Goal: Information Seeking & Learning: Learn about a topic

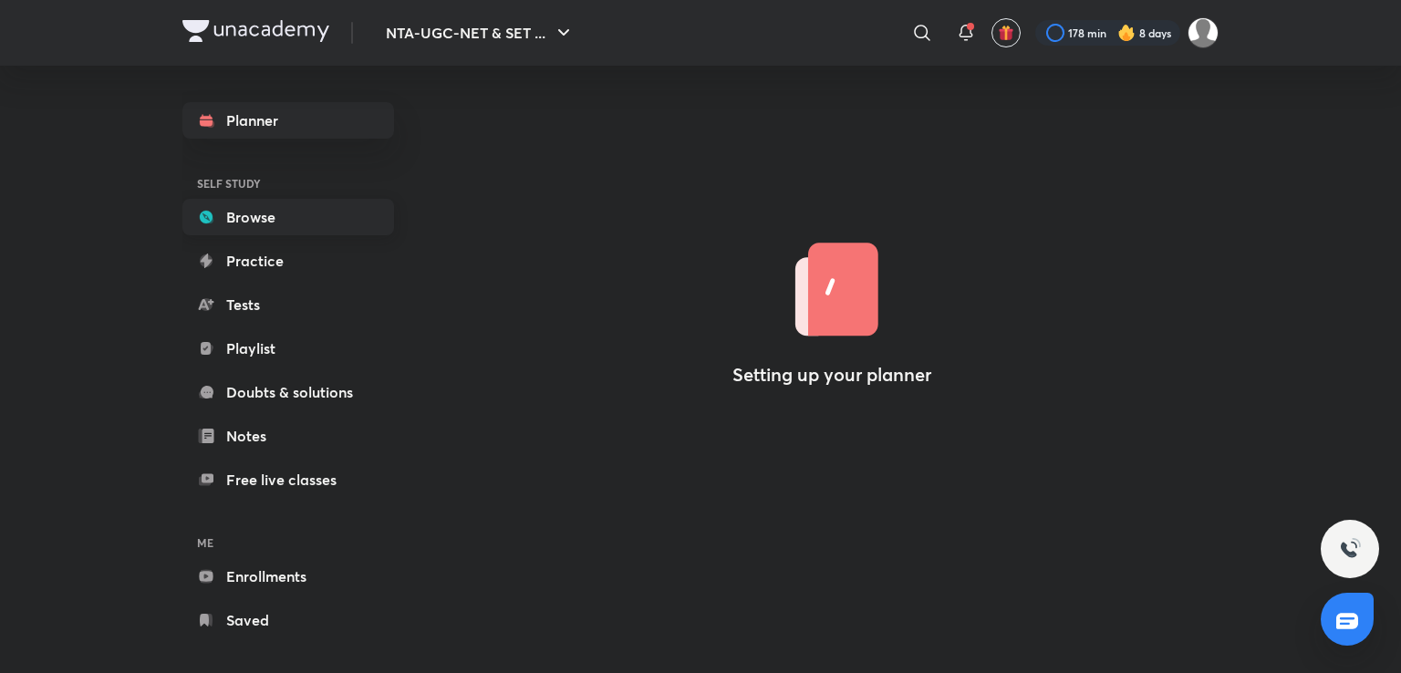
click at [266, 204] on link "Browse" at bounding box center [288, 217] width 212 height 36
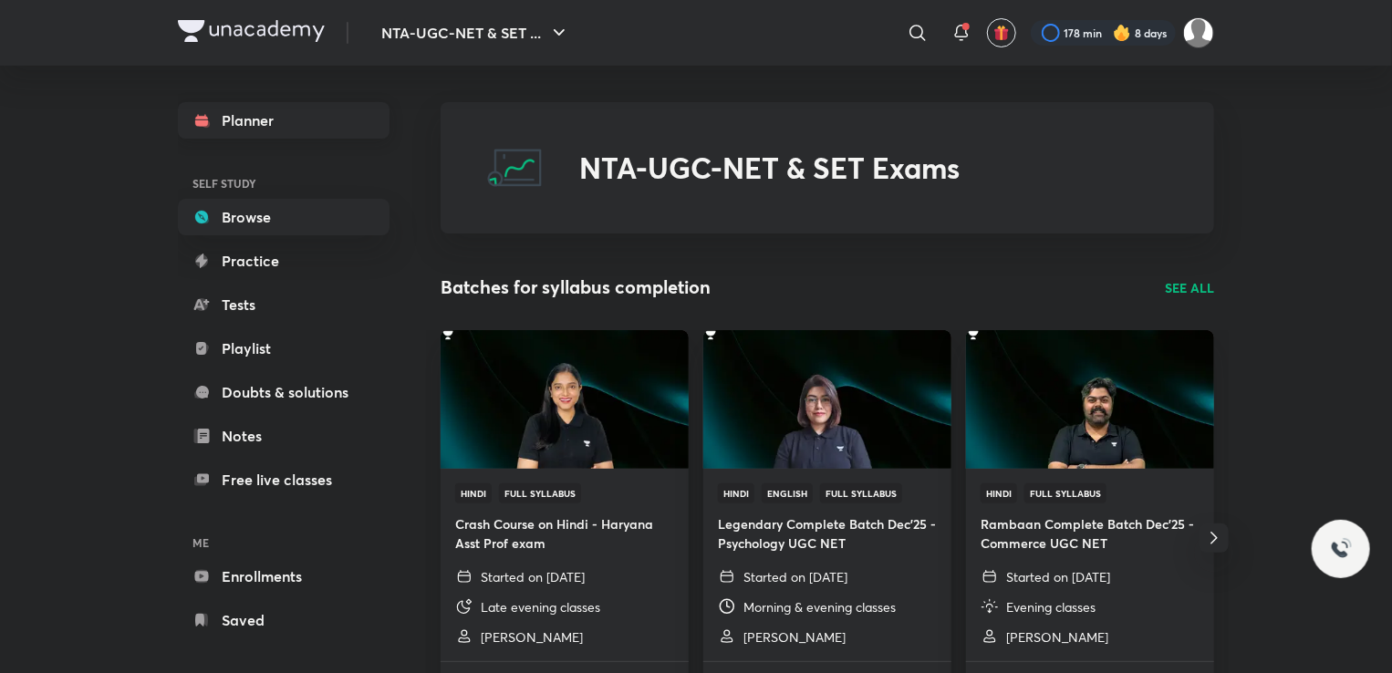
click at [311, 136] on link "Planner" at bounding box center [284, 120] width 212 height 36
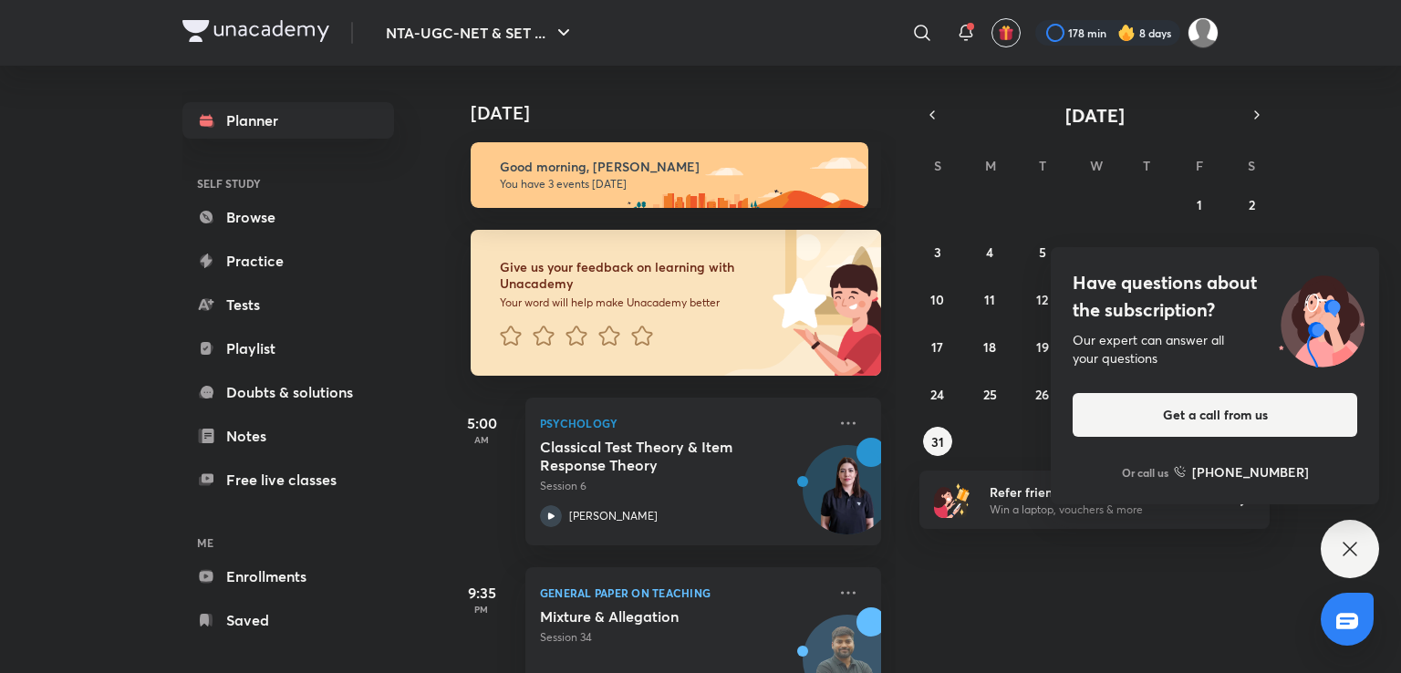
click at [1357, 558] on icon at bounding box center [1350, 549] width 22 height 22
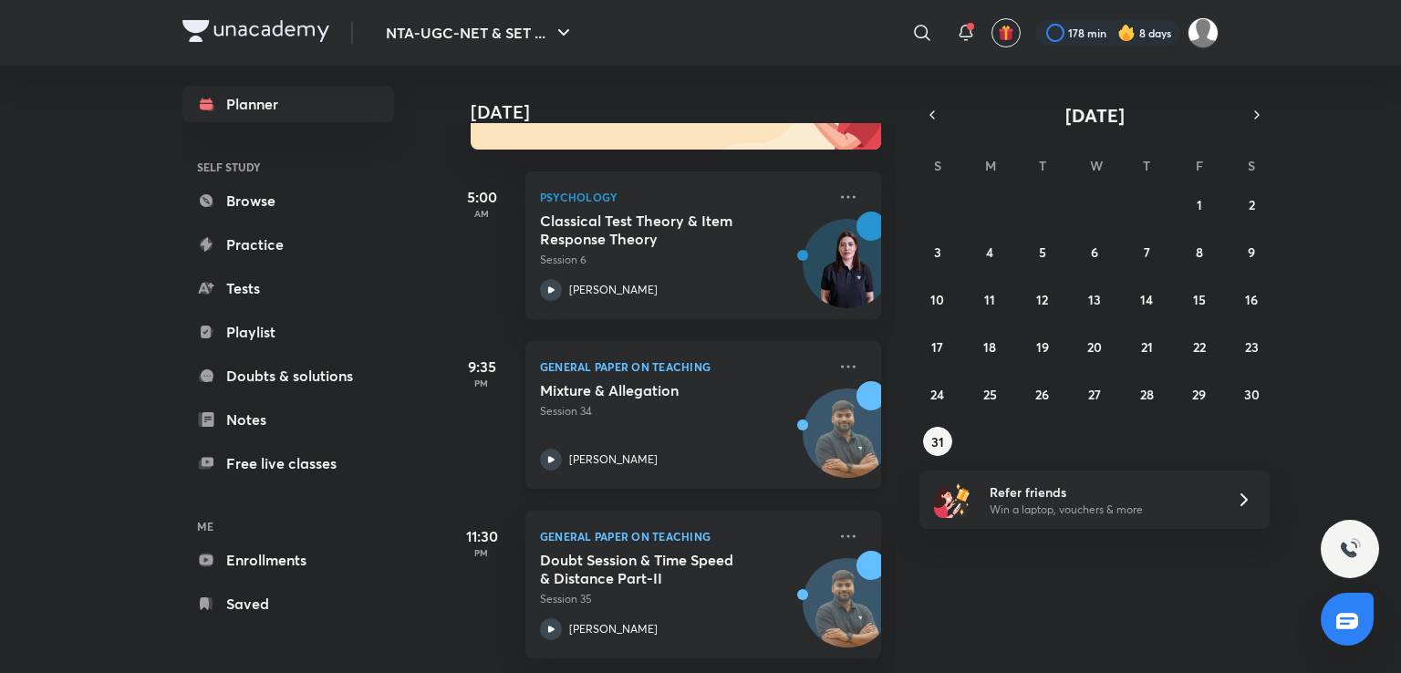
scroll to position [241, 0]
click at [1252, 110] on icon "button" at bounding box center [1257, 115] width 15 height 16
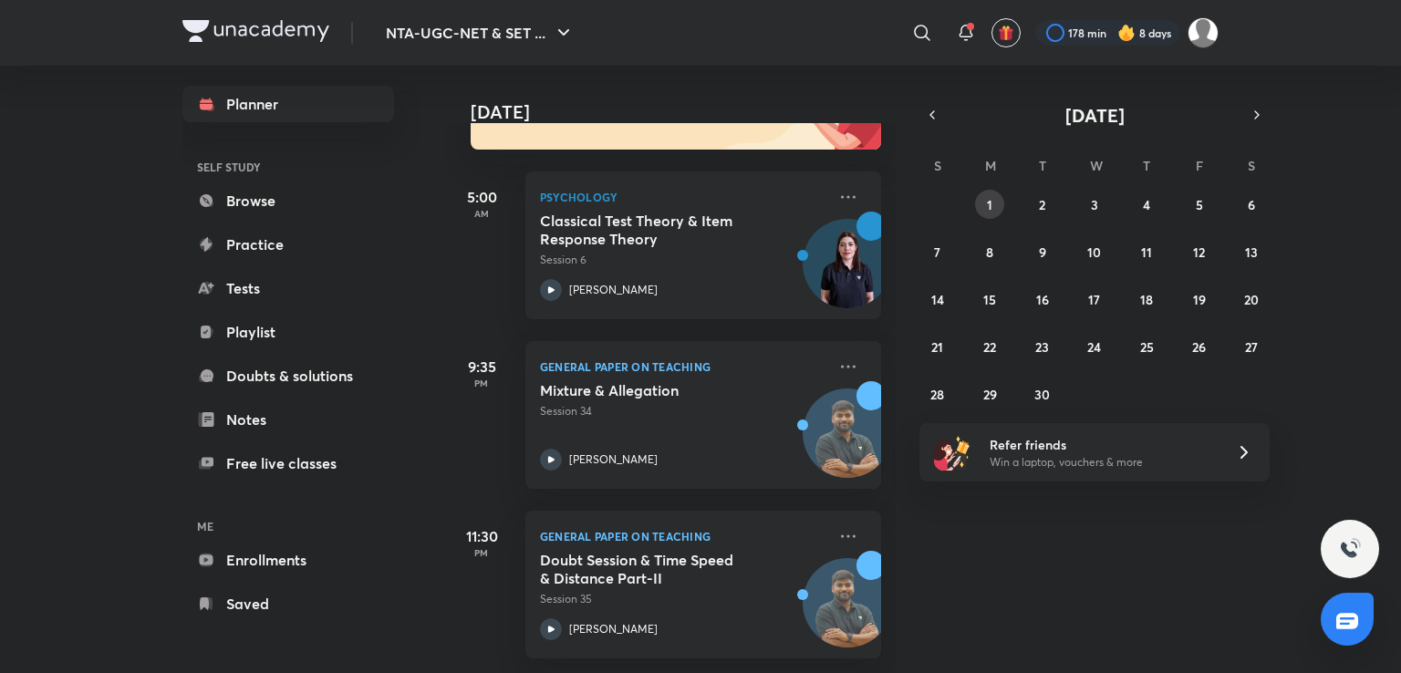
click at [991, 196] on abbr "1" at bounding box center [989, 204] width 5 height 17
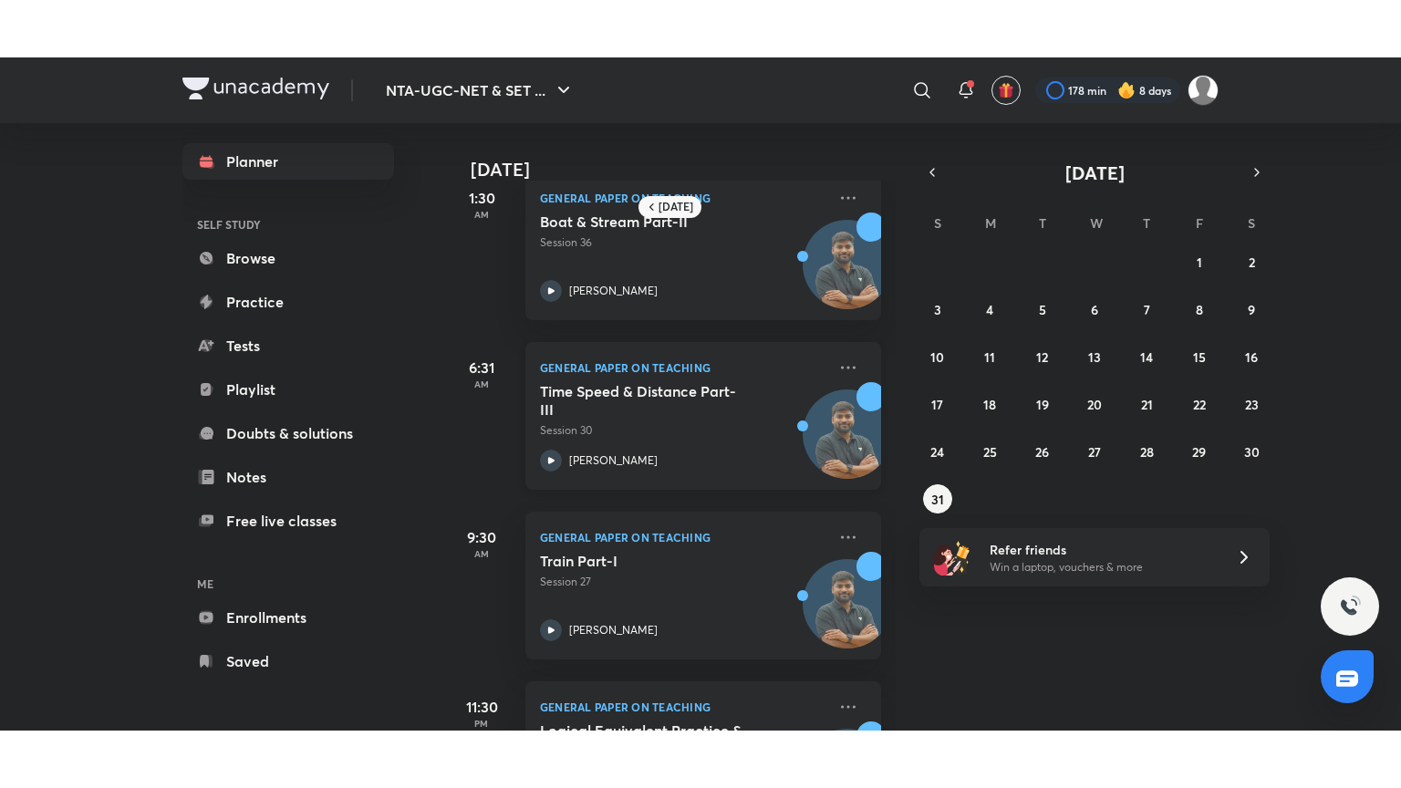
scroll to position [0, 0]
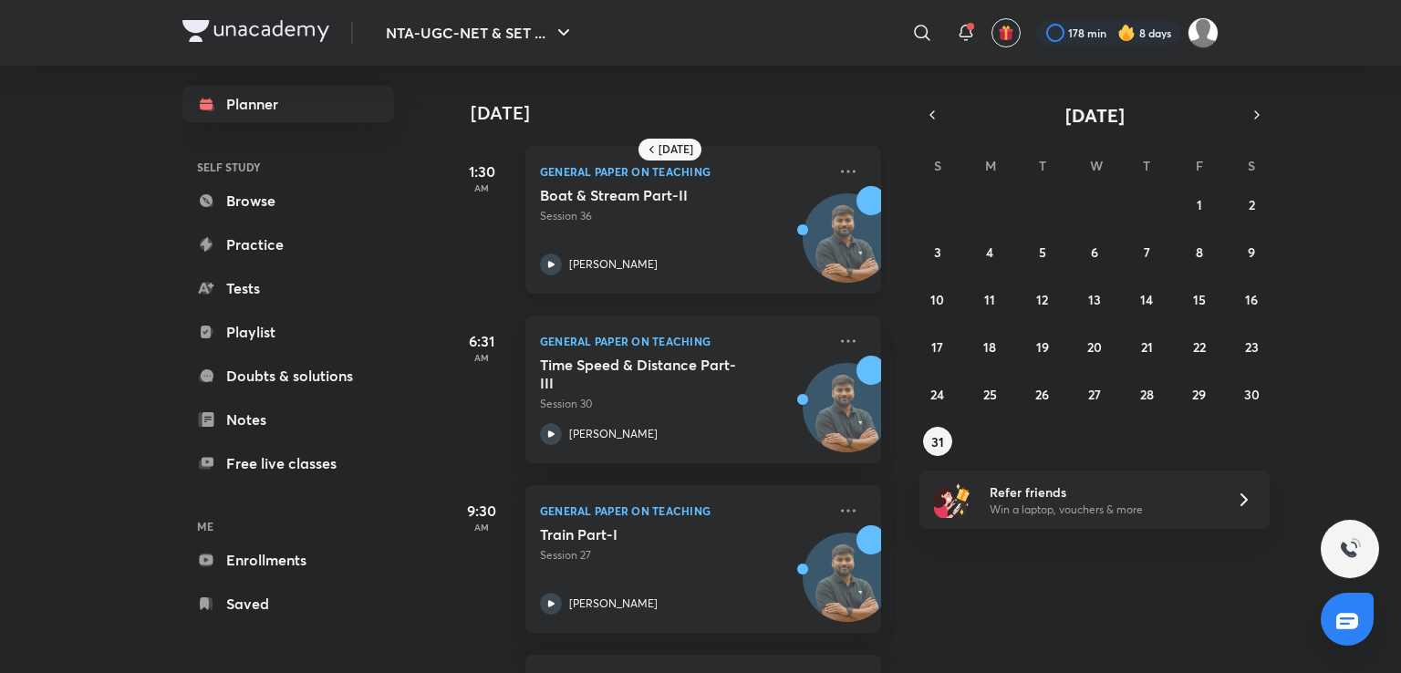
click at [723, 239] on div "Boat & Stream Part-II Session 36 Rajat Kumar" at bounding box center [683, 230] width 286 height 89
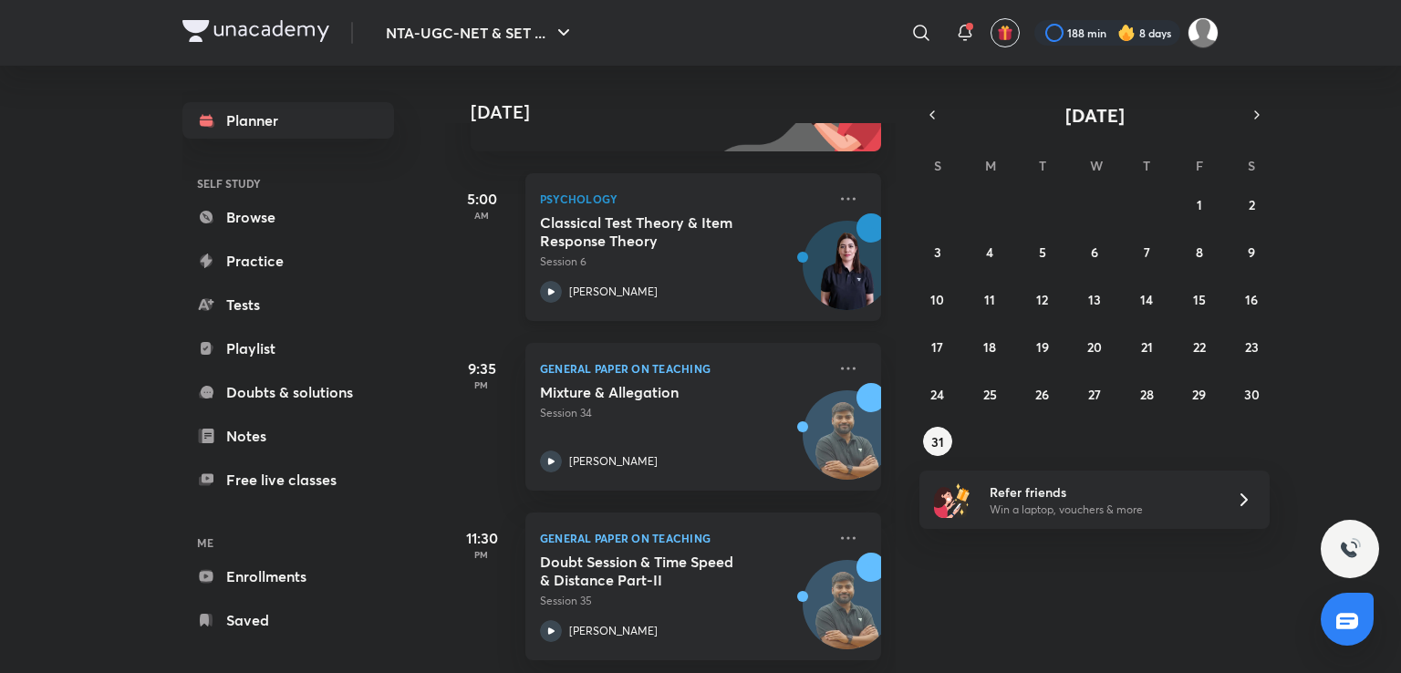
scroll to position [241, 0]
click at [1257, 115] on icon "button" at bounding box center [1257, 115] width 15 height 16
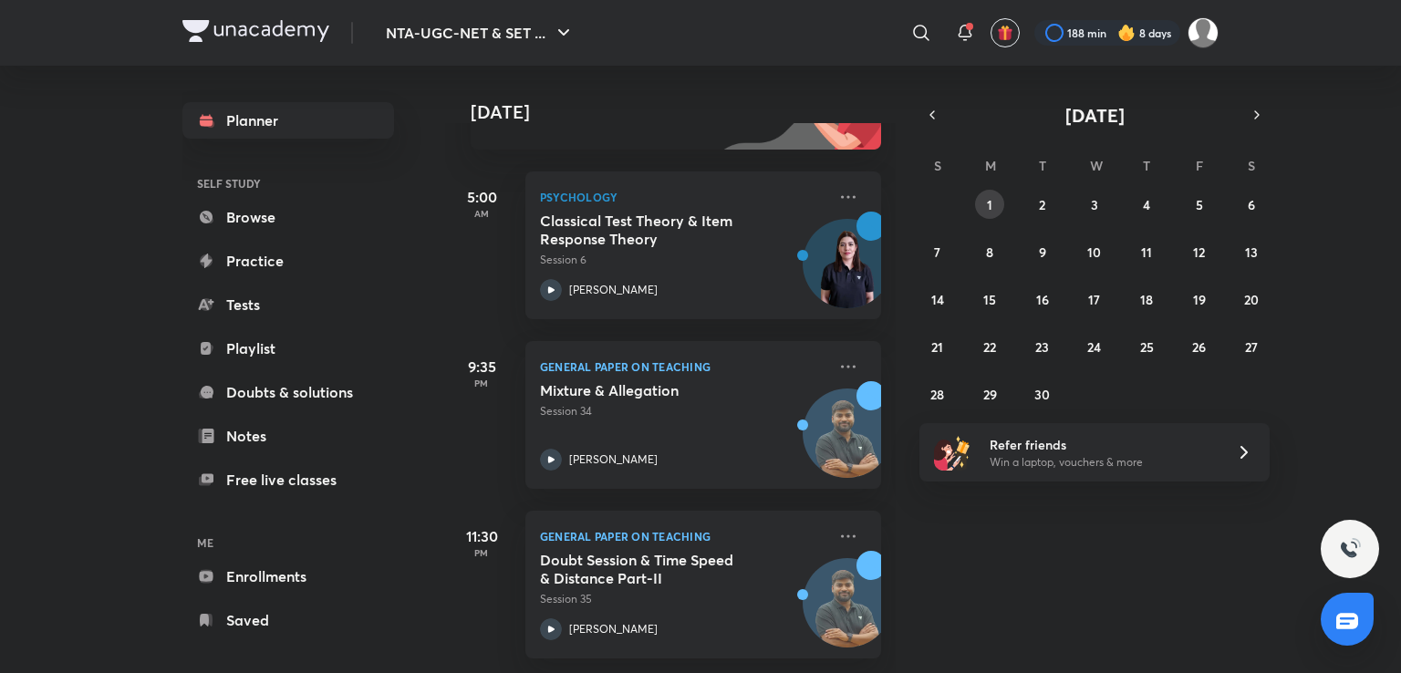
click at [996, 204] on button "1" at bounding box center [989, 204] width 29 height 29
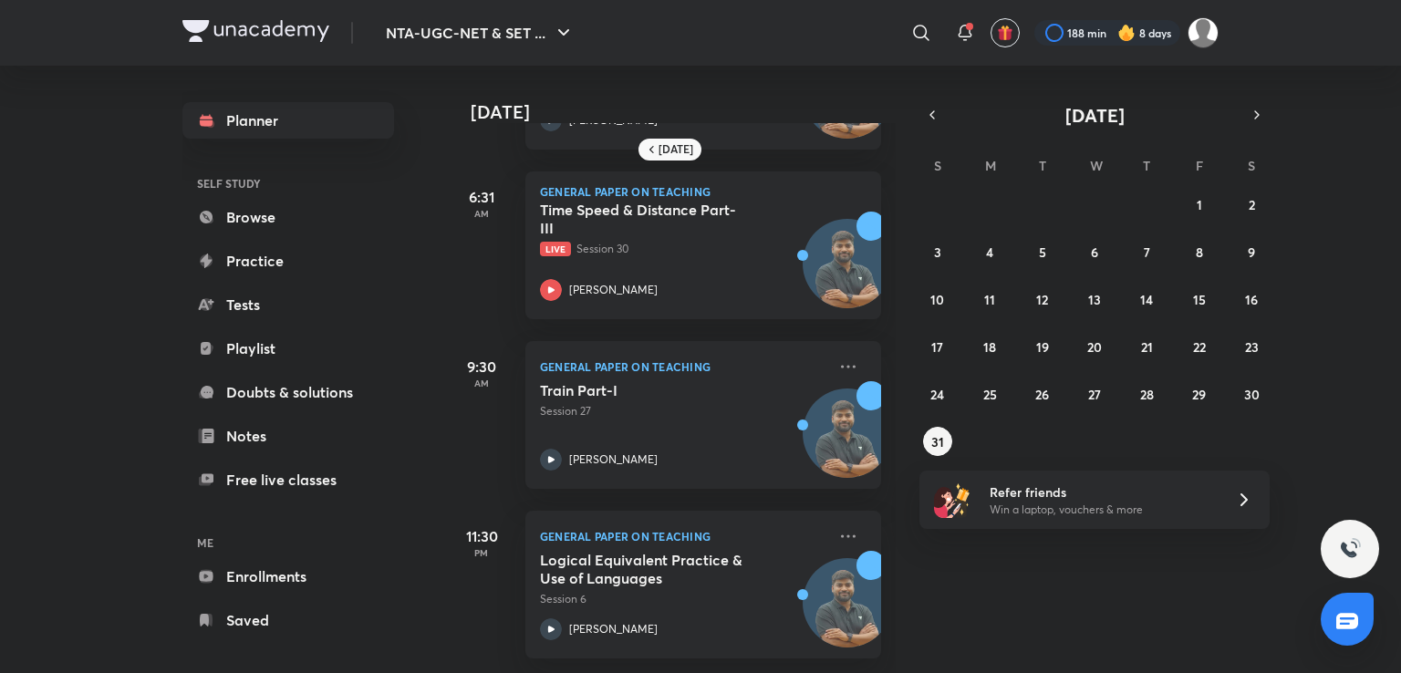
scroll to position [158, 0]
click at [1259, 115] on icon "button" at bounding box center [1257, 115] width 15 height 16
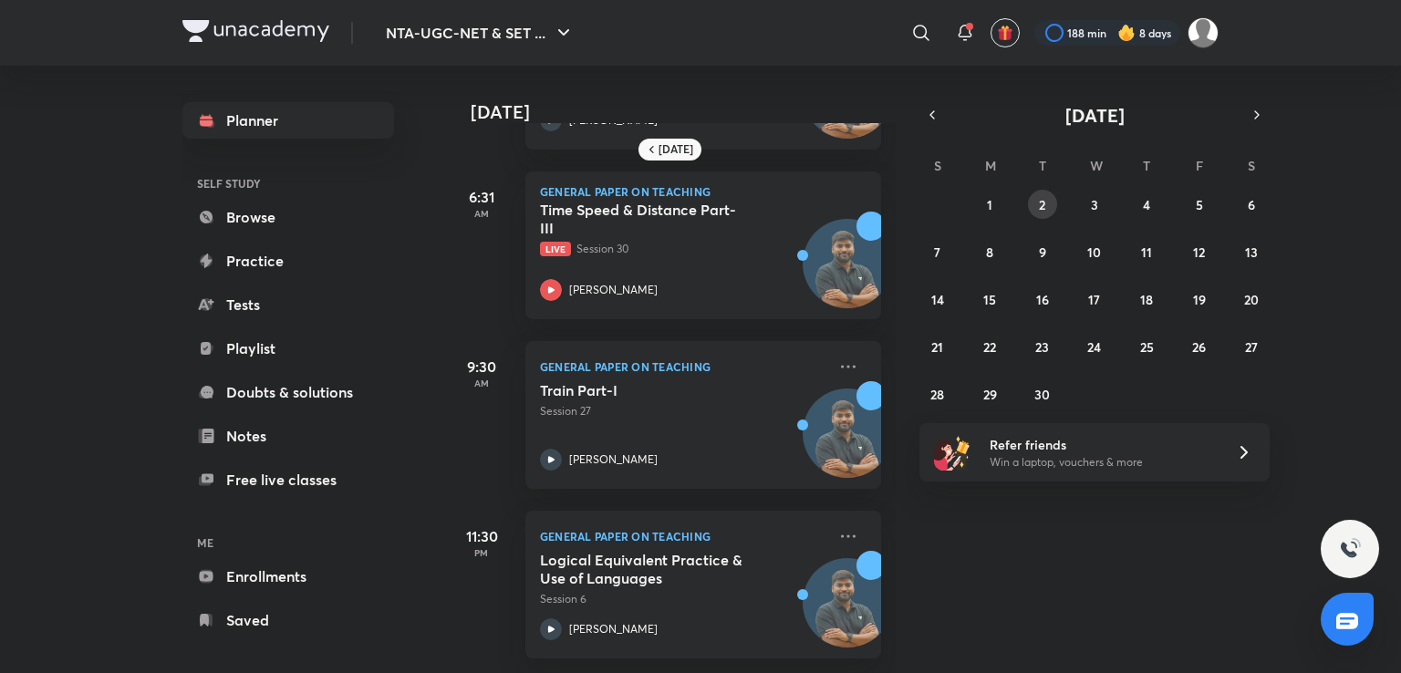
click at [1035, 208] on button "2" at bounding box center [1042, 204] width 29 height 29
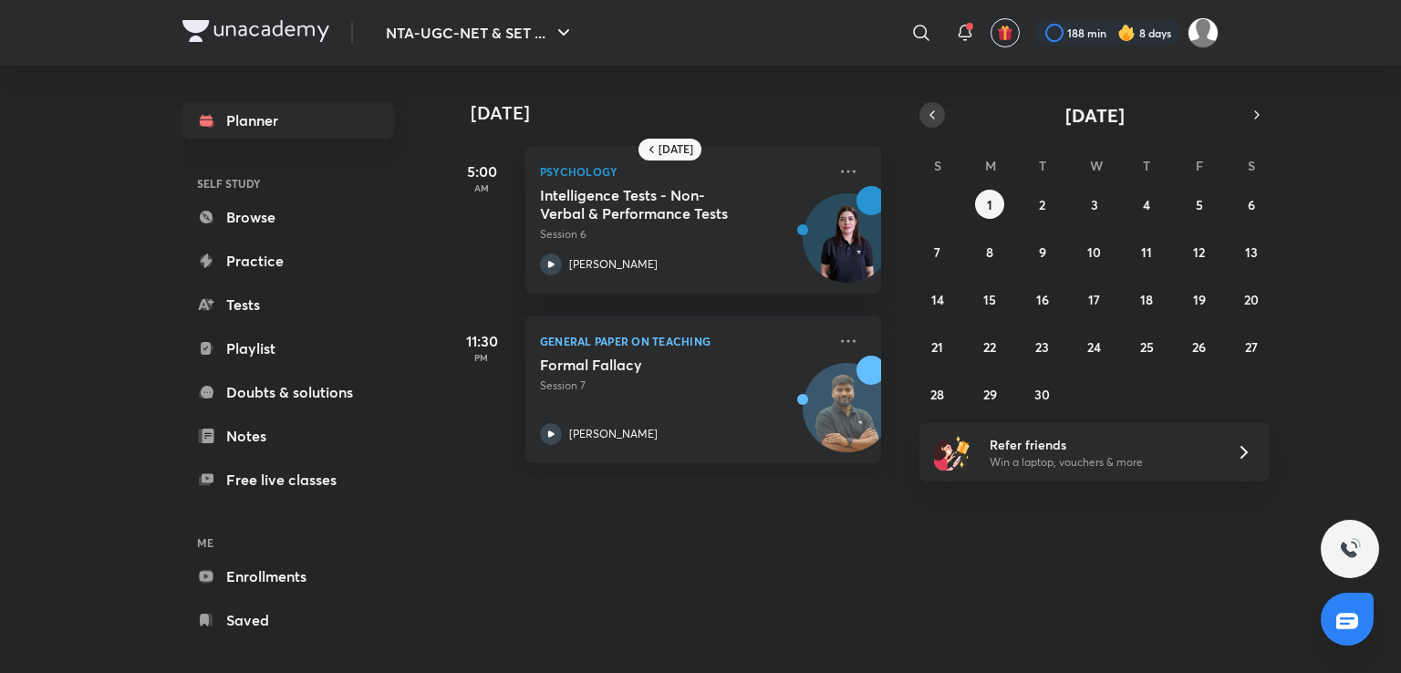
click at [938, 111] on icon "button" at bounding box center [932, 115] width 15 height 16
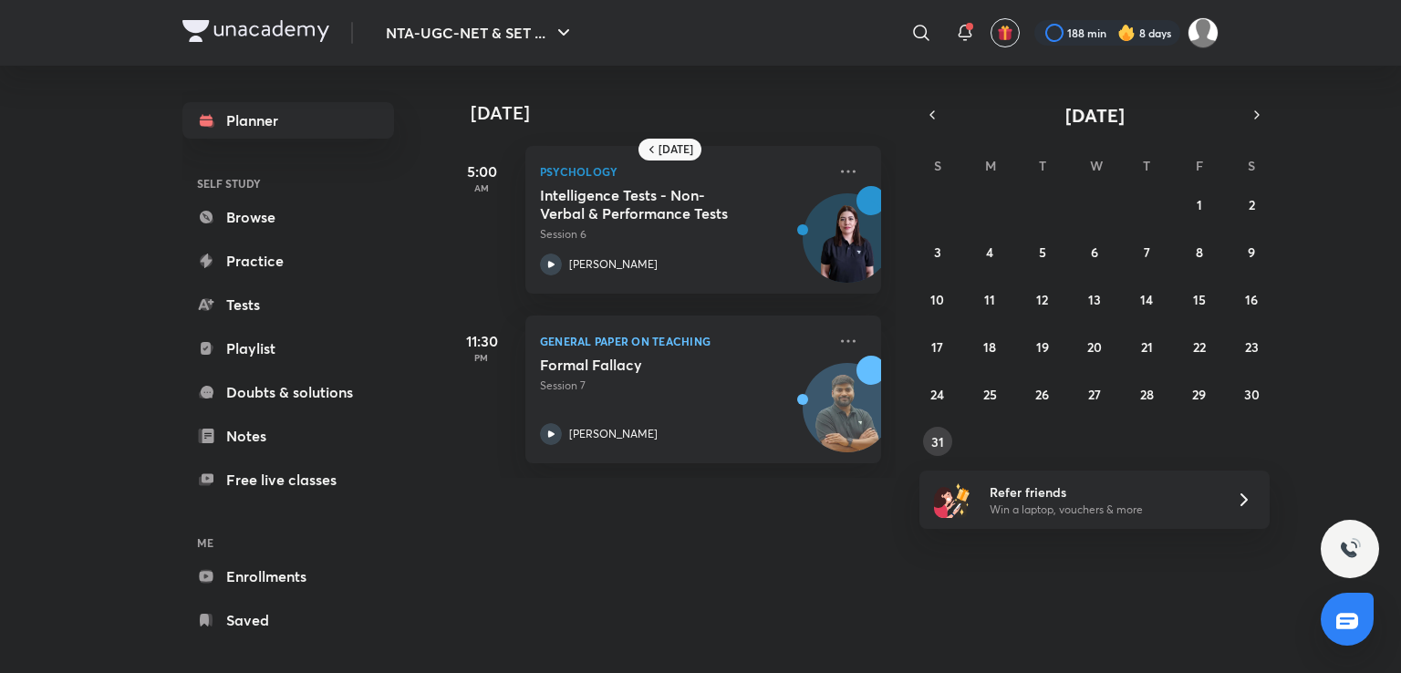
click at [928, 440] on button "31" at bounding box center [937, 441] width 29 height 29
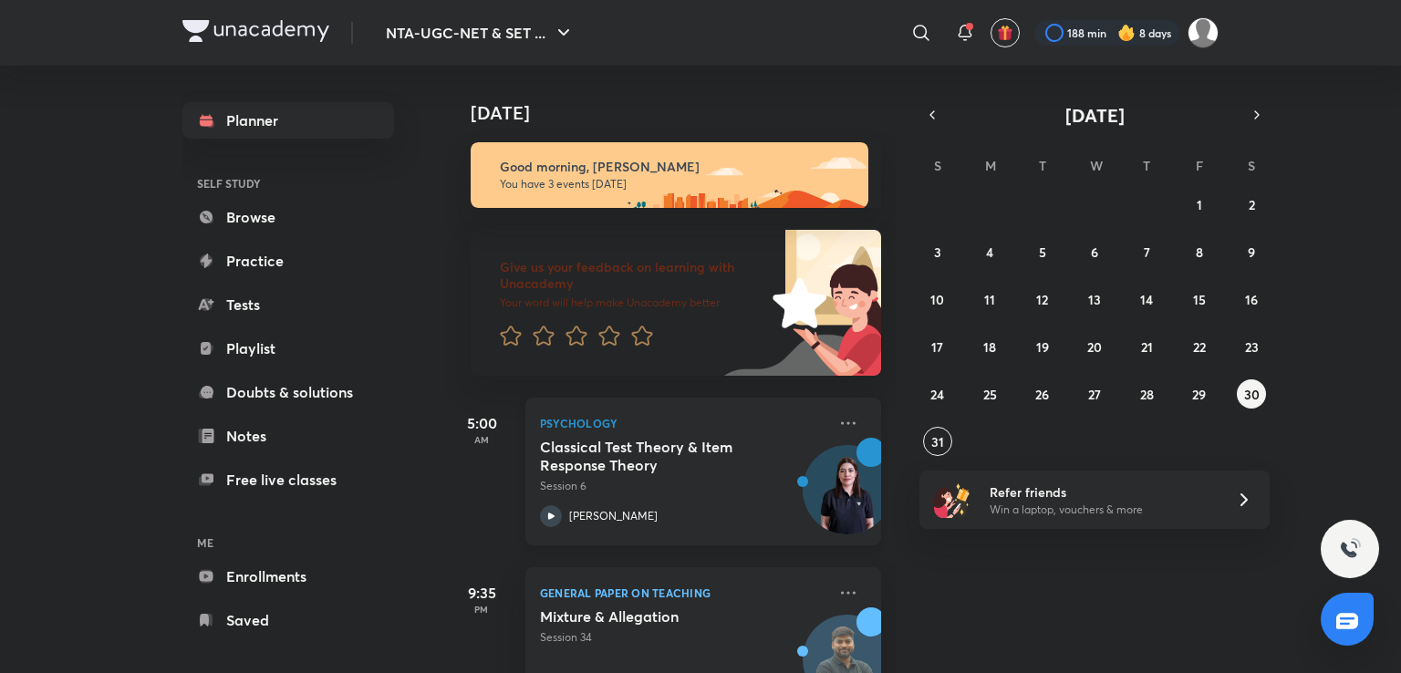
click at [754, 449] on h5 "Classical Test Theory & Item Response Theory" at bounding box center [653, 456] width 227 height 36
click at [780, 461] on div "Classical Test Theory & Item Response Theory Session 6" at bounding box center [683, 466] width 286 height 57
click at [719, 495] on div "Classical Test Theory & Item Response Theory Session 6 Hafsa Malik" at bounding box center [683, 482] width 286 height 89
